Goal: Find specific page/section: Find specific page/section

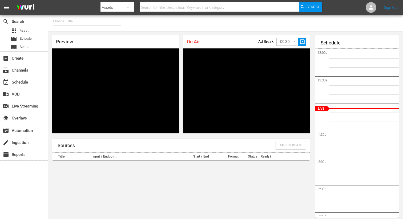
type input "FIFA+ German Local (1777)"
type input "FIFA+ Italian Local (1779)"
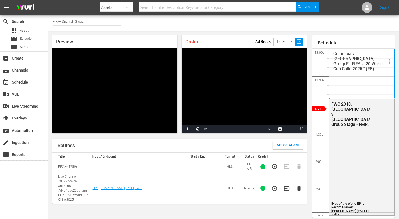
click at [275, 186] on icon "button" at bounding box center [275, 189] width 6 height 6
click at [285, 165] on td at bounding box center [288, 167] width 12 height 13
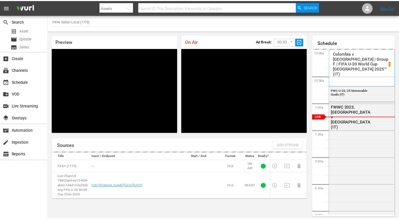
scroll to position [8, 0]
